Goal: Transaction & Acquisition: Download file/media

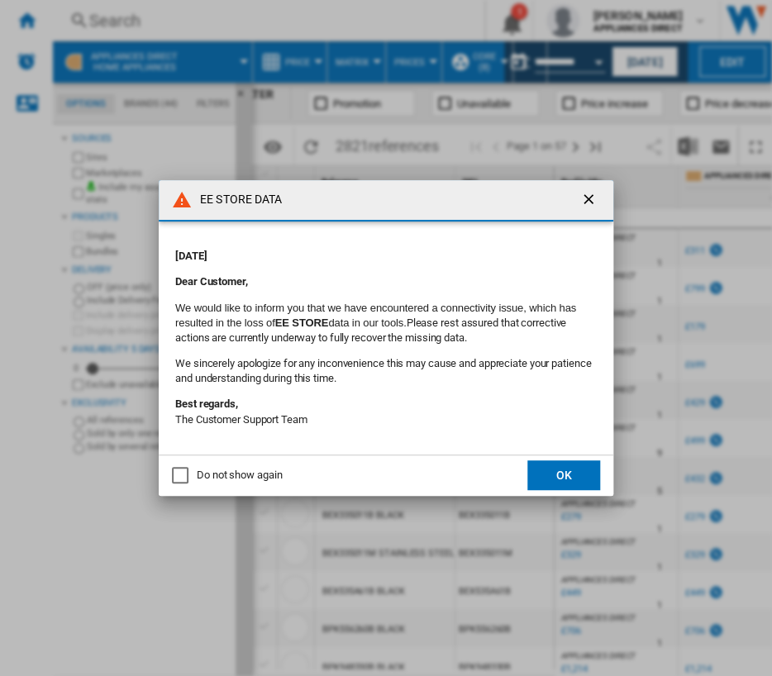
click at [555, 477] on button "OK" at bounding box center [564, 476] width 73 height 30
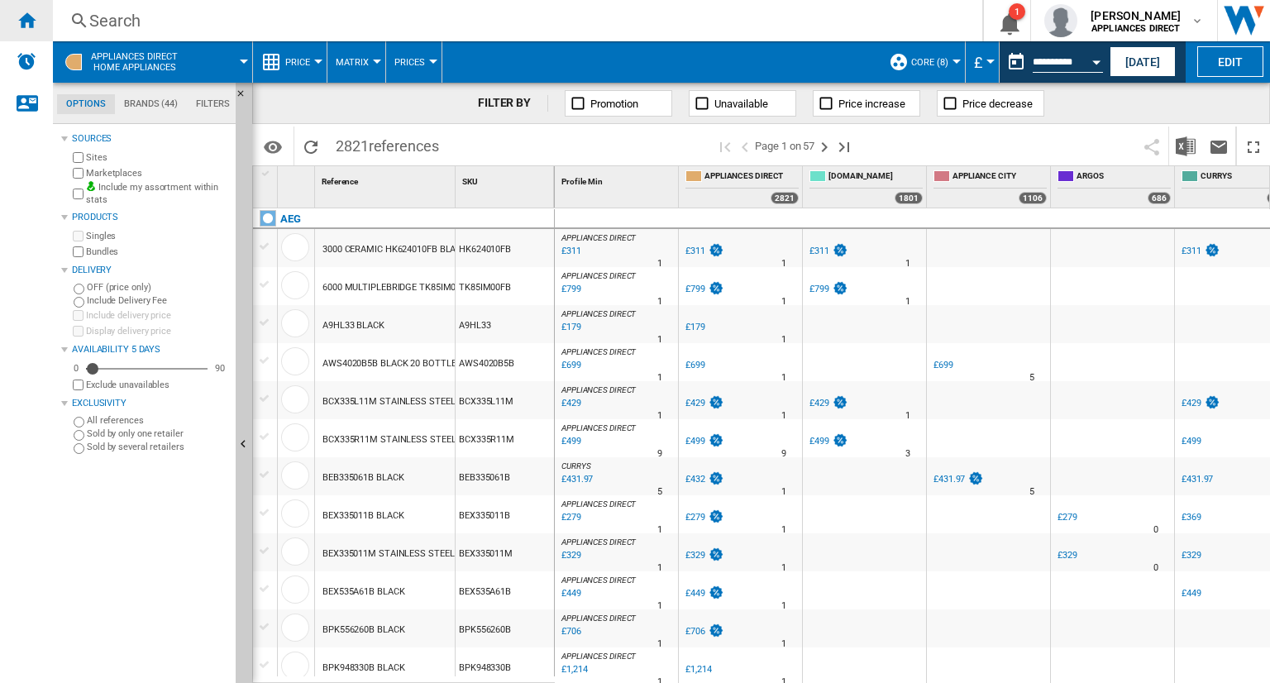
click at [31, 28] on ng-md-icon "Home" at bounding box center [27, 20] width 20 height 20
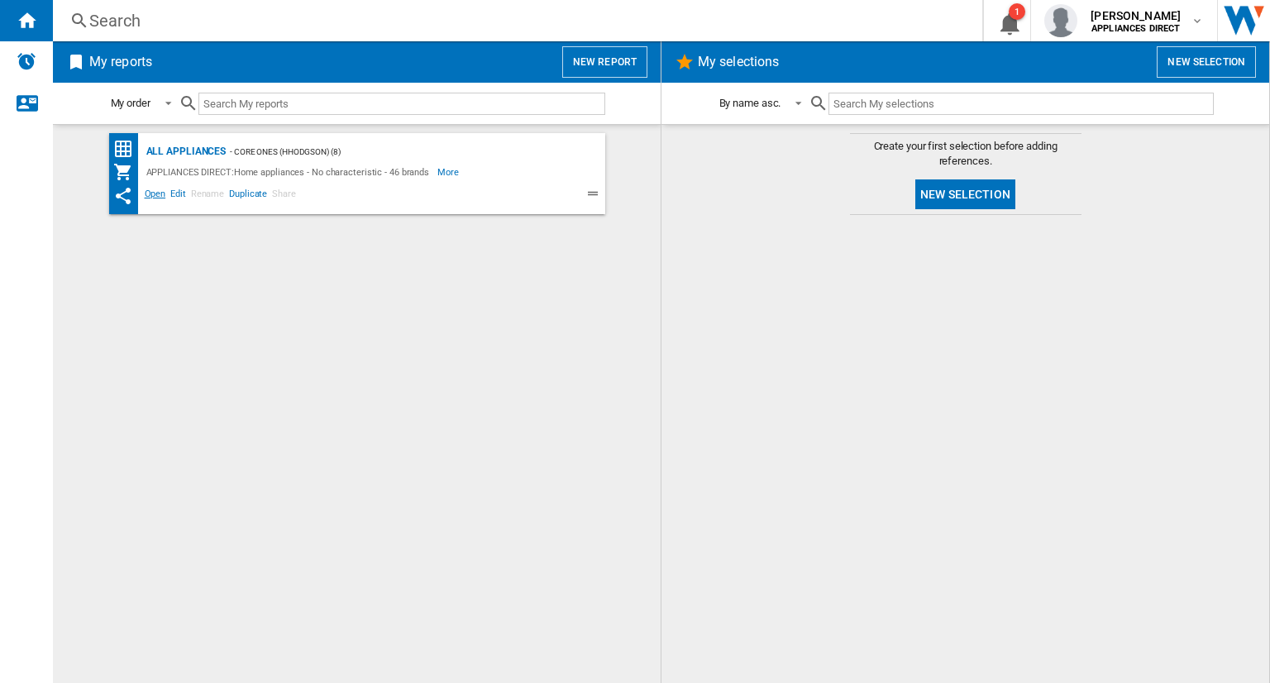
click at [143, 191] on span "Open" at bounding box center [155, 196] width 26 height 20
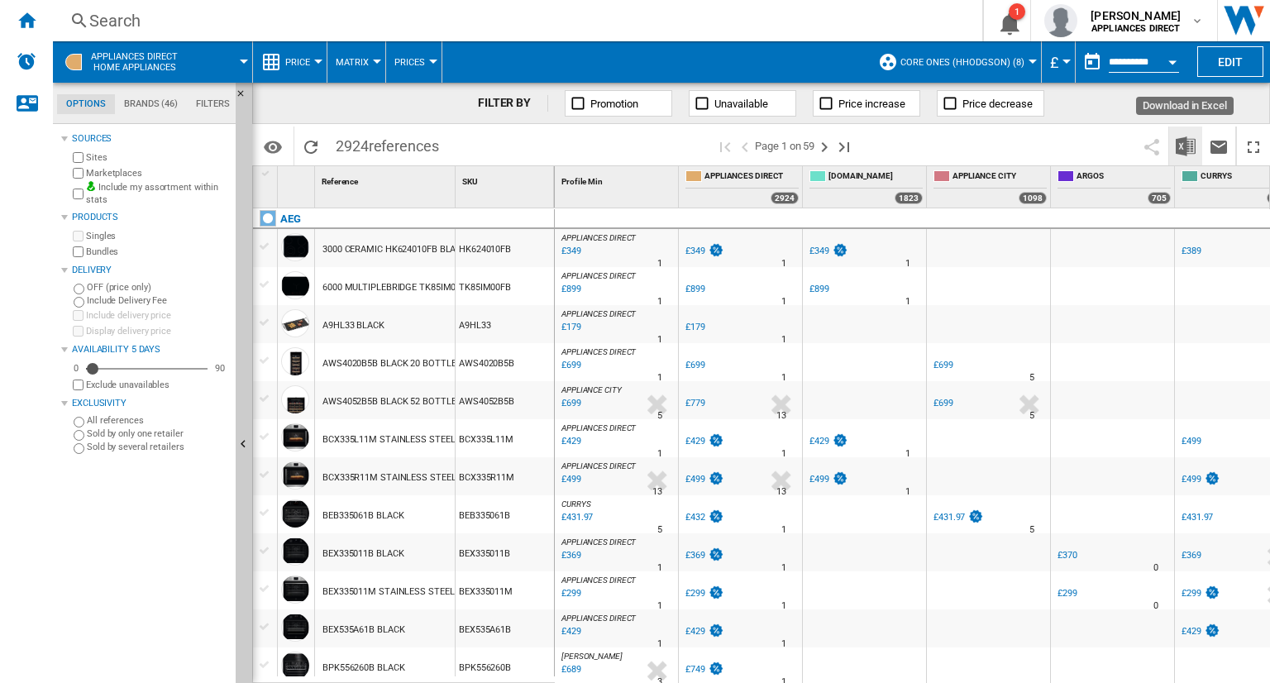
click at [771, 146] on img "Download in Excel" at bounding box center [1186, 146] width 20 height 20
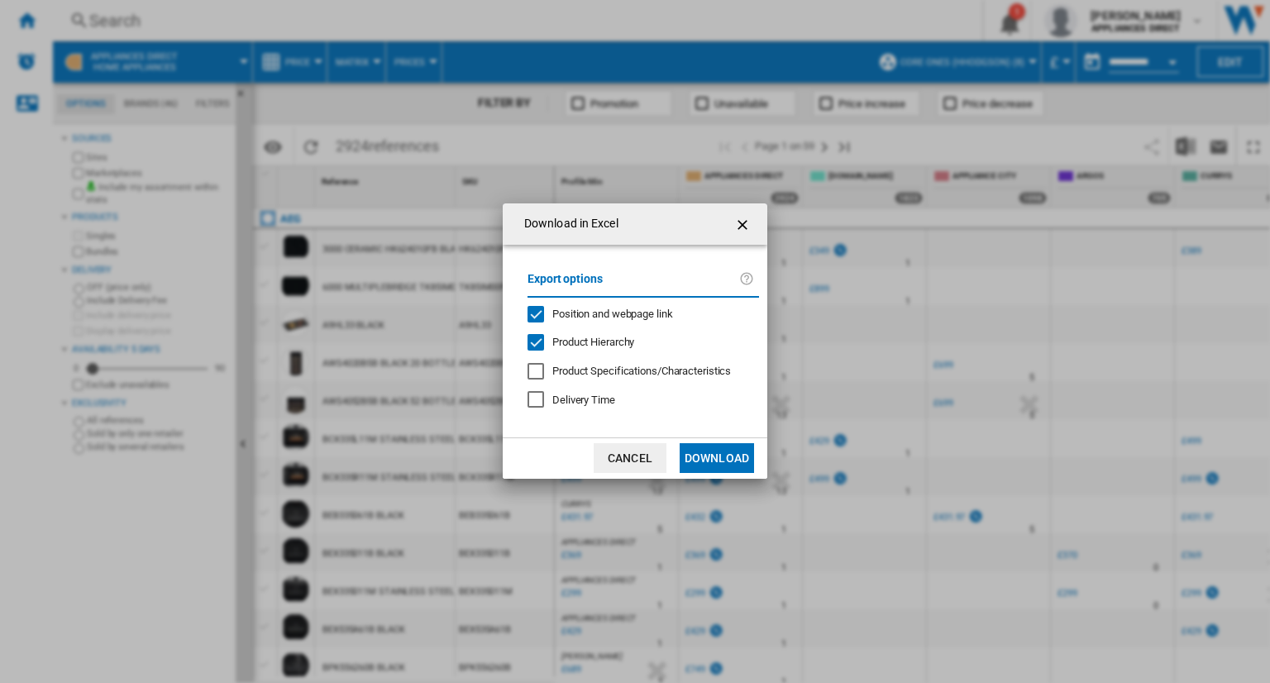
click at [735, 451] on button "Download" at bounding box center [717, 458] width 74 height 30
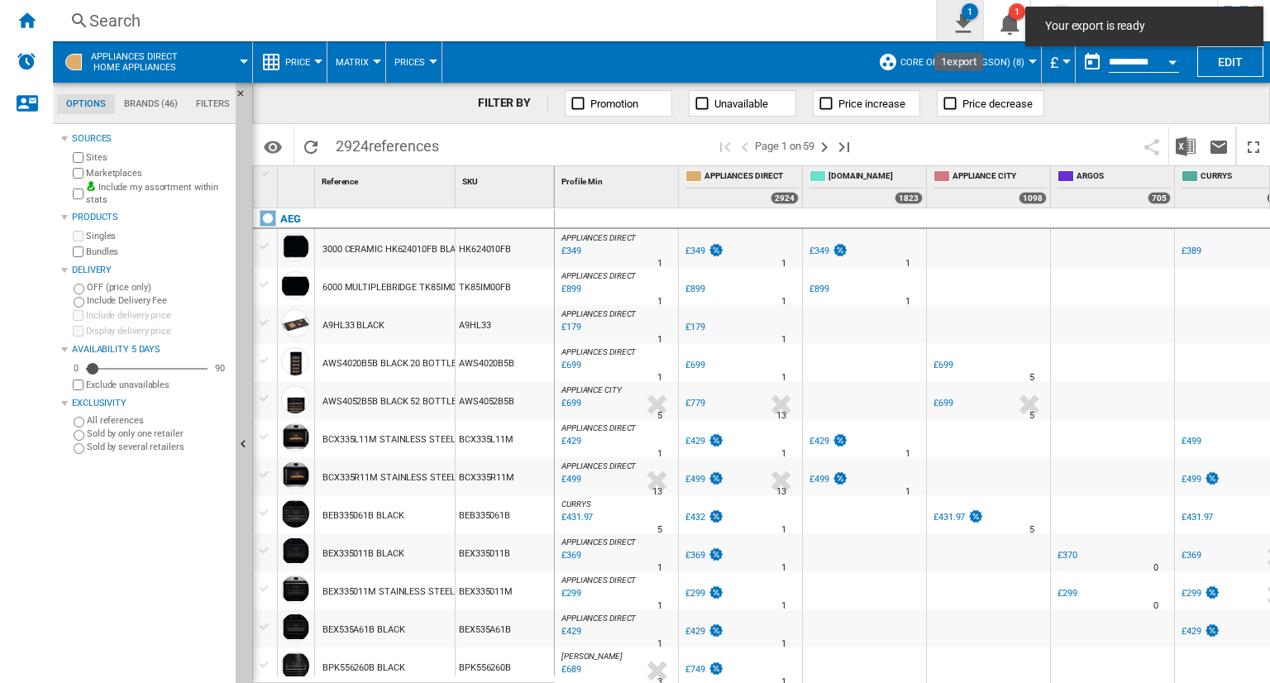
click at [771, 21] on ng-md-icon "1\a export" at bounding box center [960, 21] width 20 height 21
